Goal: Task Accomplishment & Management: Use online tool/utility

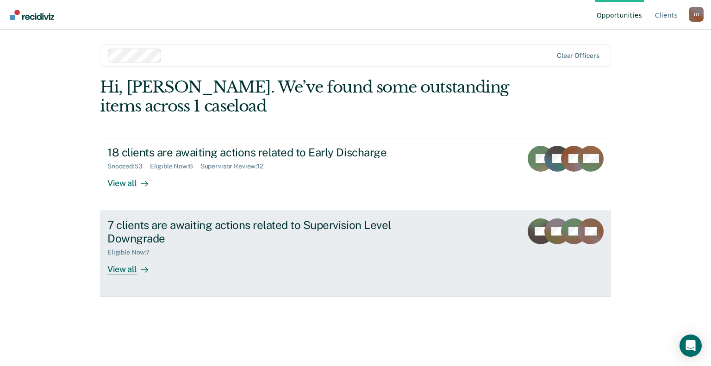
click at [128, 272] on div "View all" at bounding box center [133, 266] width 52 height 18
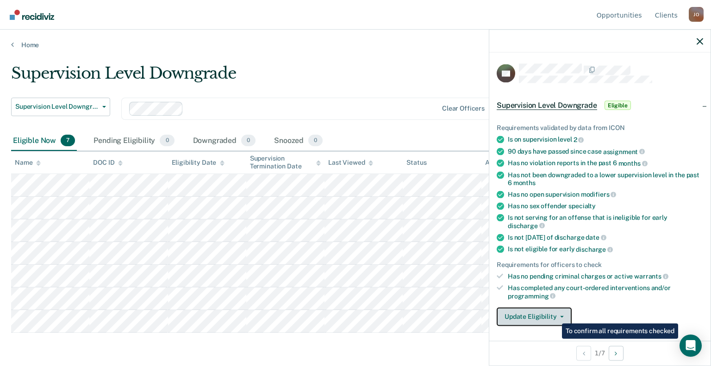
click at [548, 310] on button "Update Eligibility" at bounding box center [534, 317] width 75 height 19
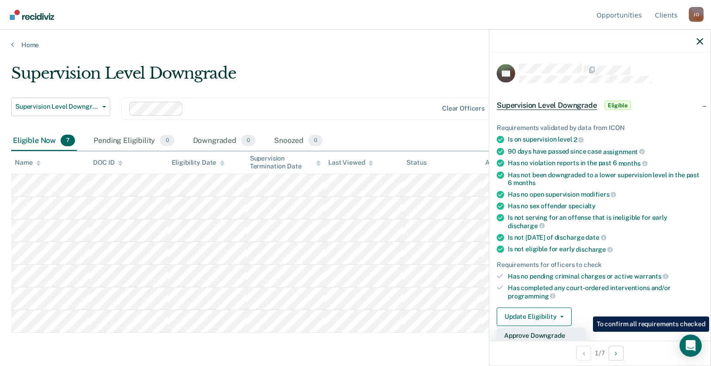
scroll to position [93, 0]
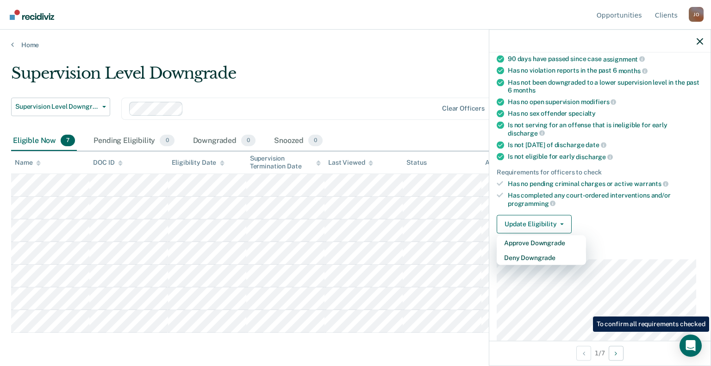
click at [683, 233] on div "Requirements validated by data from ICON Is on supervision level 2 90 days have…" at bounding box center [600, 129] width 221 height 224
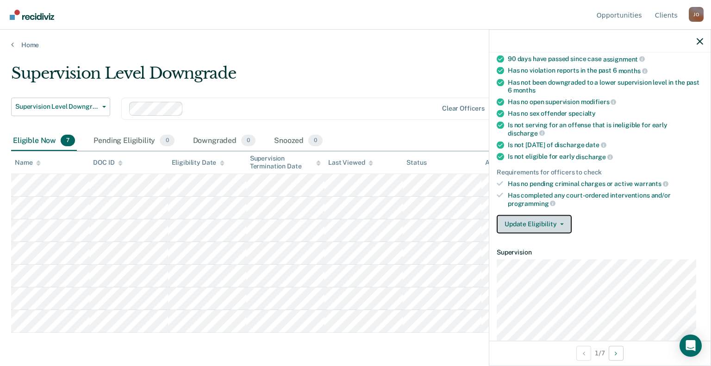
click at [551, 218] on button "Update Eligibility" at bounding box center [534, 224] width 75 height 19
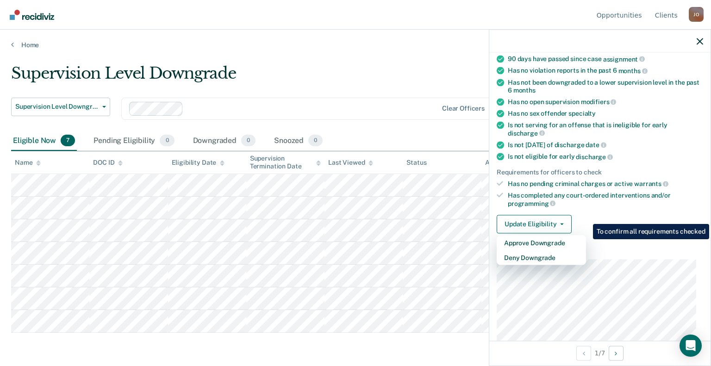
click at [625, 204] on div "Requirements validated by data from ICON Is on supervision level 2 90 days have…" at bounding box center [600, 129] width 221 height 224
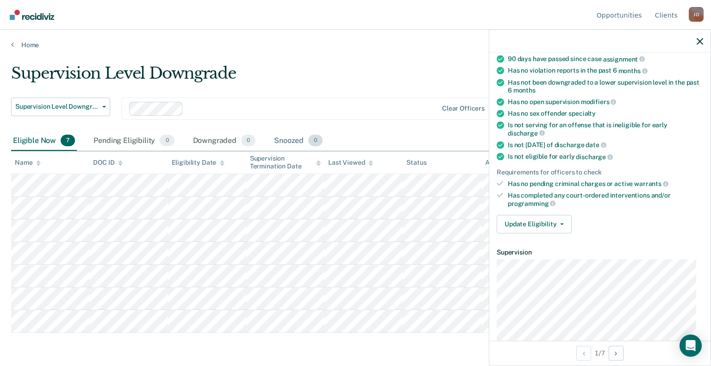
click at [279, 145] on div "Snoozed 0" at bounding box center [298, 141] width 52 height 20
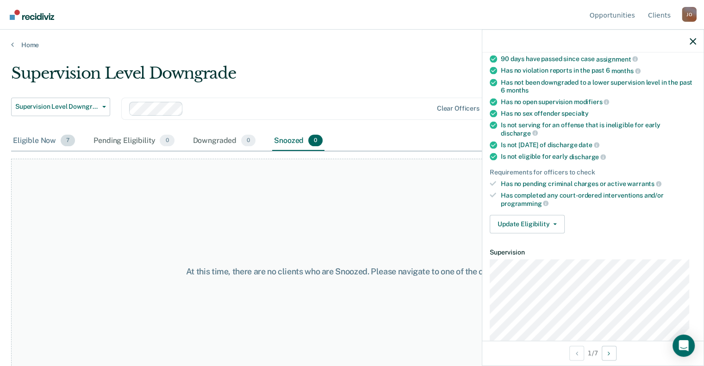
click at [46, 147] on div "Eligible Now 7" at bounding box center [44, 141] width 66 height 20
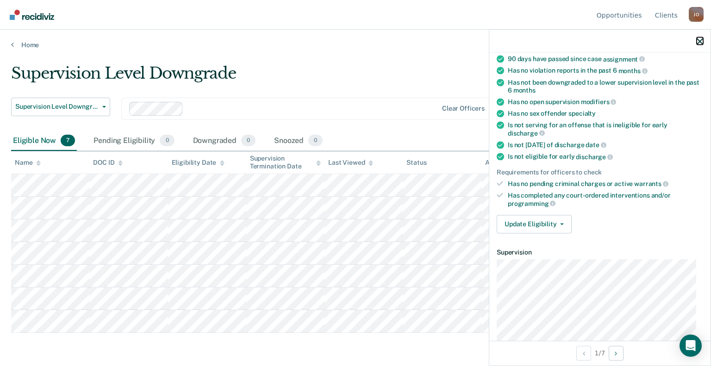
click at [699, 44] on icon "button" at bounding box center [700, 41] width 6 height 6
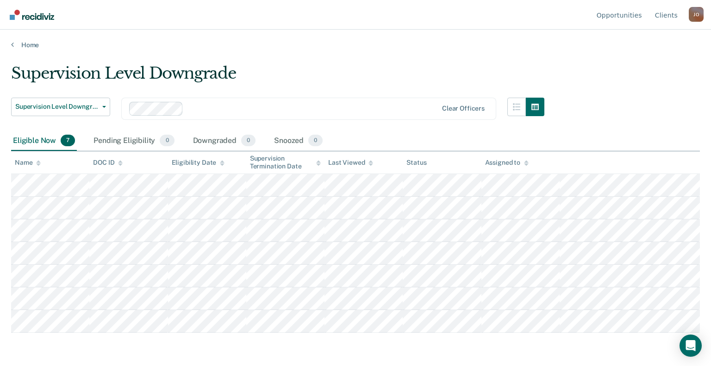
click at [343, 59] on main "Supervision Level Downgrade Supervision Level Downgrade Early Discharge Supervi…" at bounding box center [355, 206] width 711 height 314
